Goal: Information Seeking & Learning: Learn about a topic

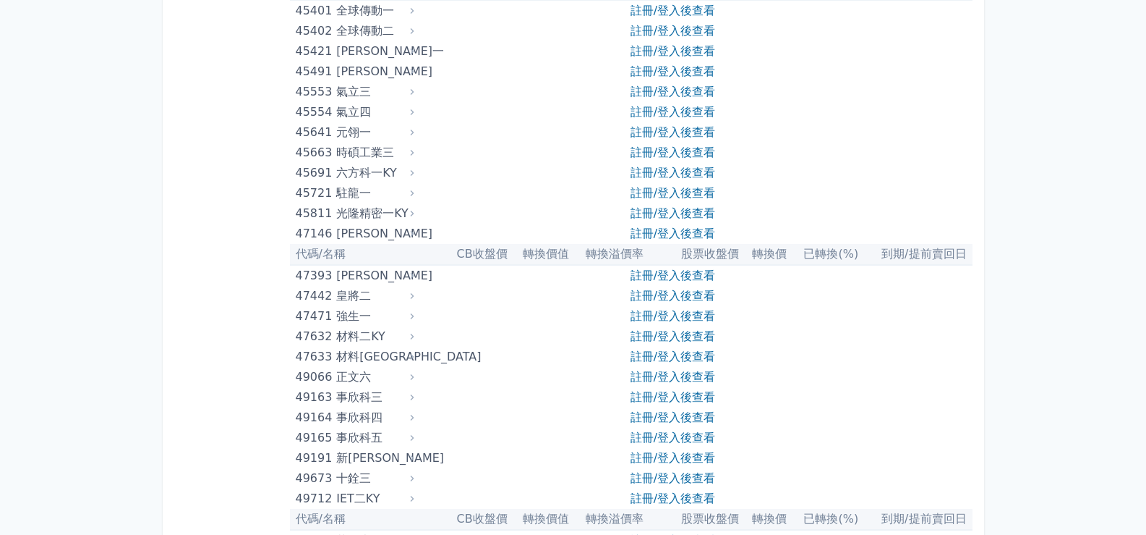
scroll to position [4380, 0]
click at [709, 209] on link "註冊/登入後查看" at bounding box center [673, 213] width 85 height 14
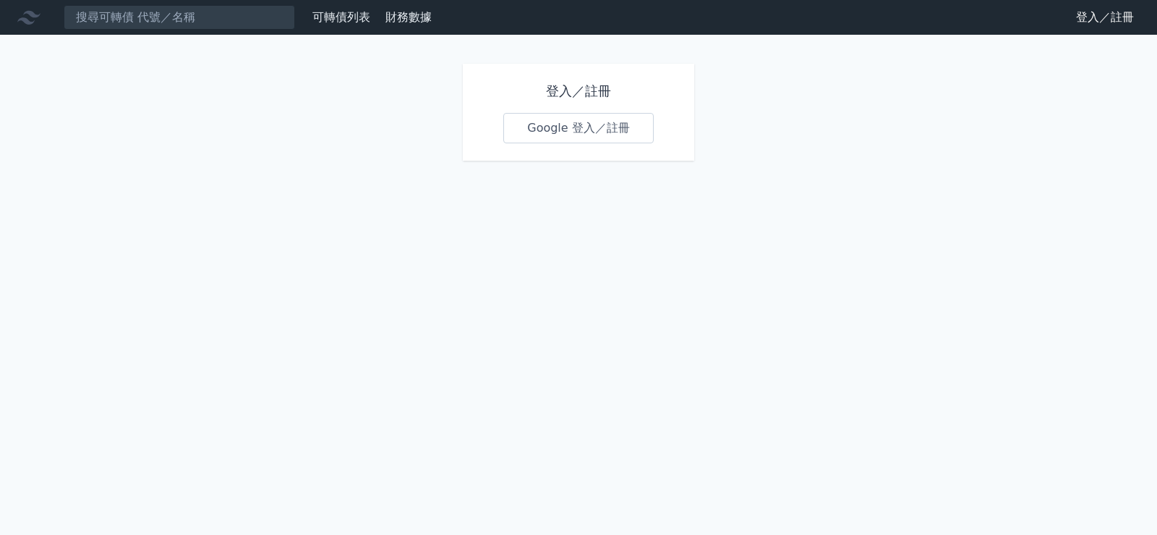
click at [606, 119] on link "Google 登入／註冊" at bounding box center [578, 128] width 150 height 30
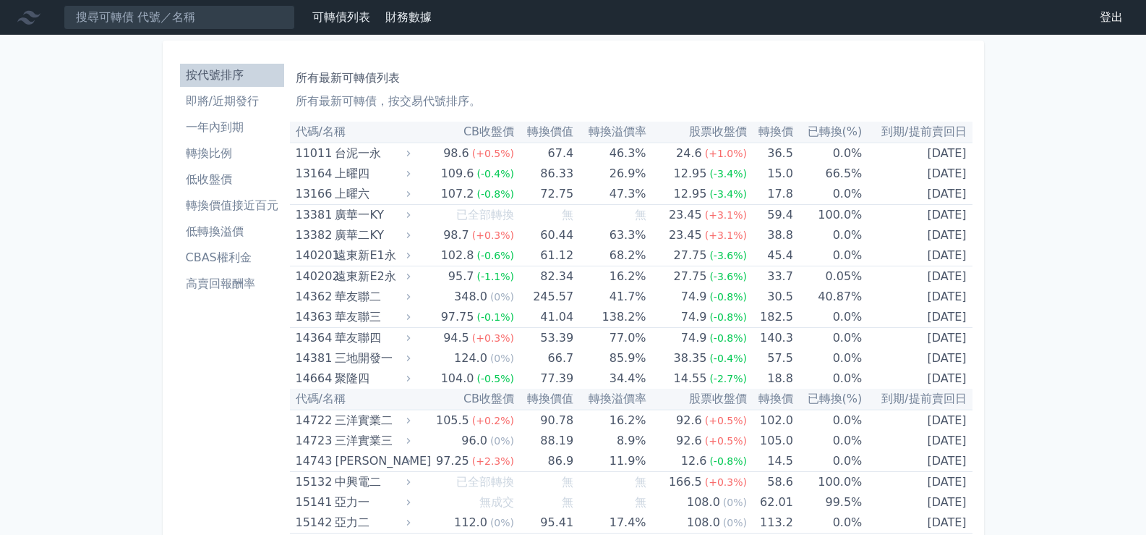
click at [603, 75] on h1 "所有最新可轉債列表" at bounding box center [631, 77] width 671 height 17
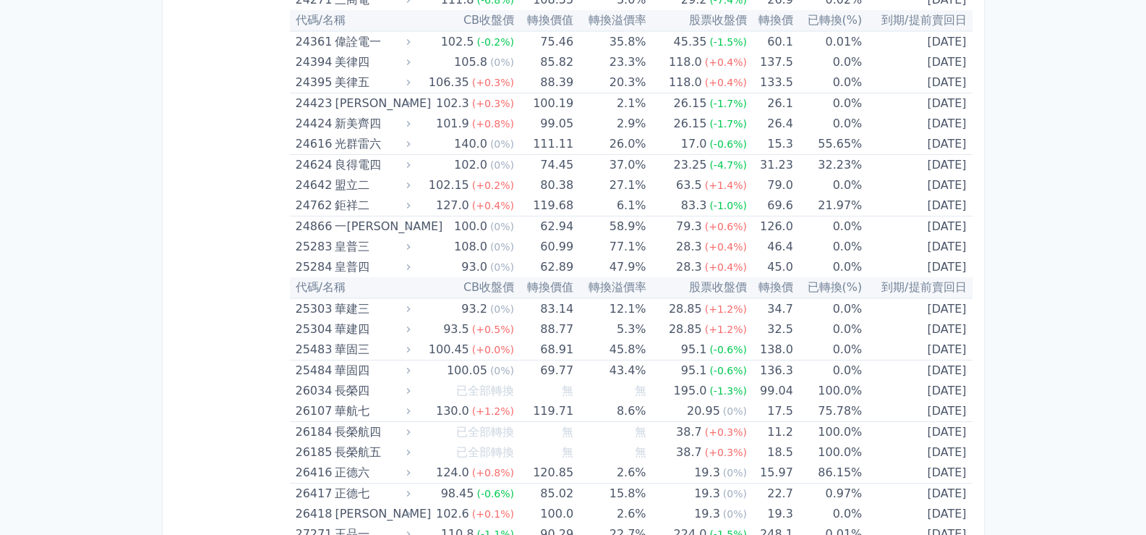
scroll to position [2350, 0]
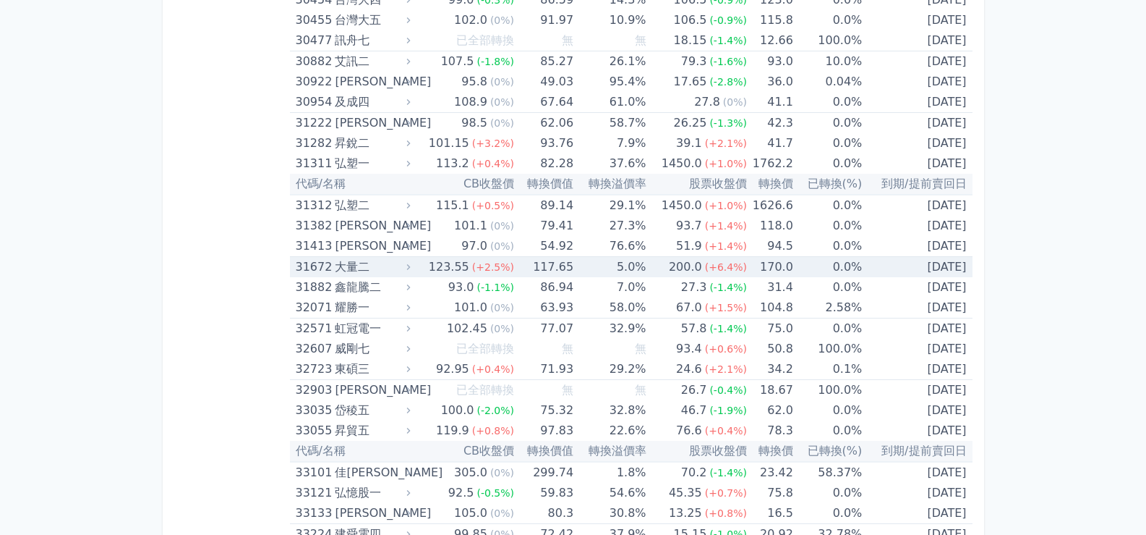
click at [340, 269] on div "大量二" at bounding box center [371, 267] width 72 height 20
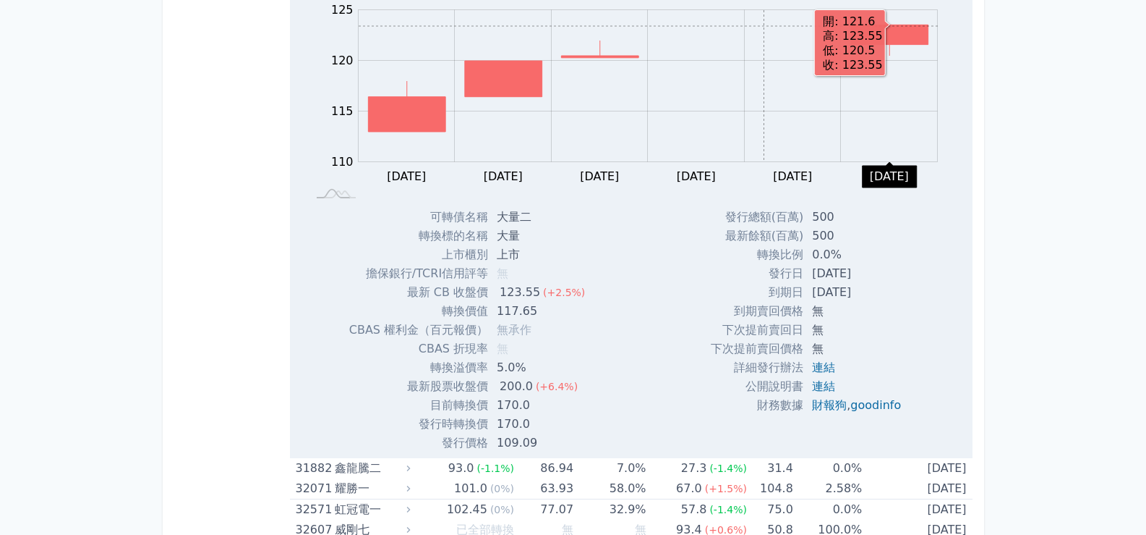
scroll to position [605, 0]
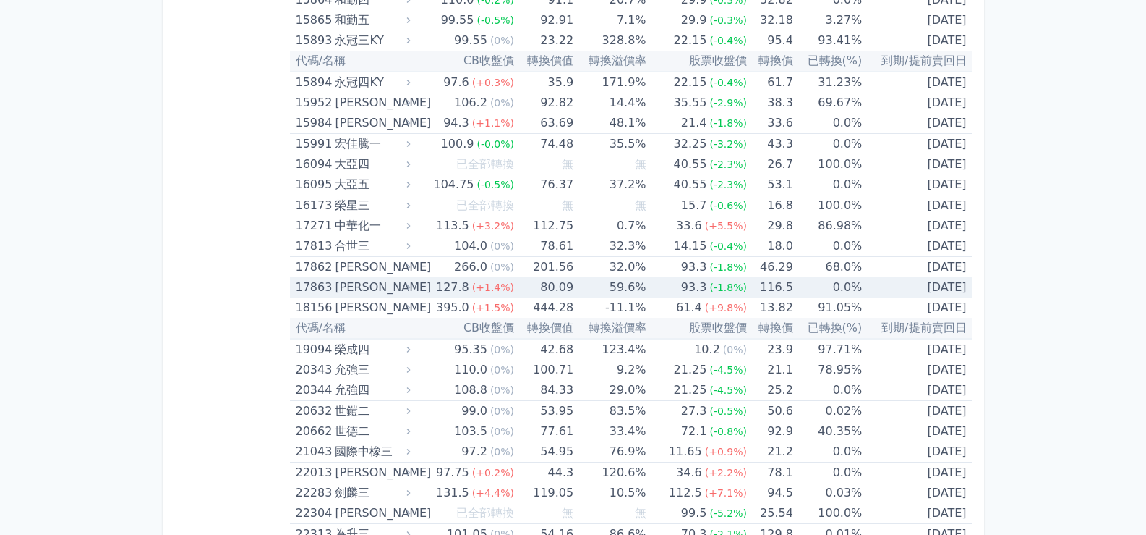
click at [354, 285] on div "[PERSON_NAME]" at bounding box center [371, 287] width 72 height 20
